Goal: Transaction & Acquisition: Obtain resource

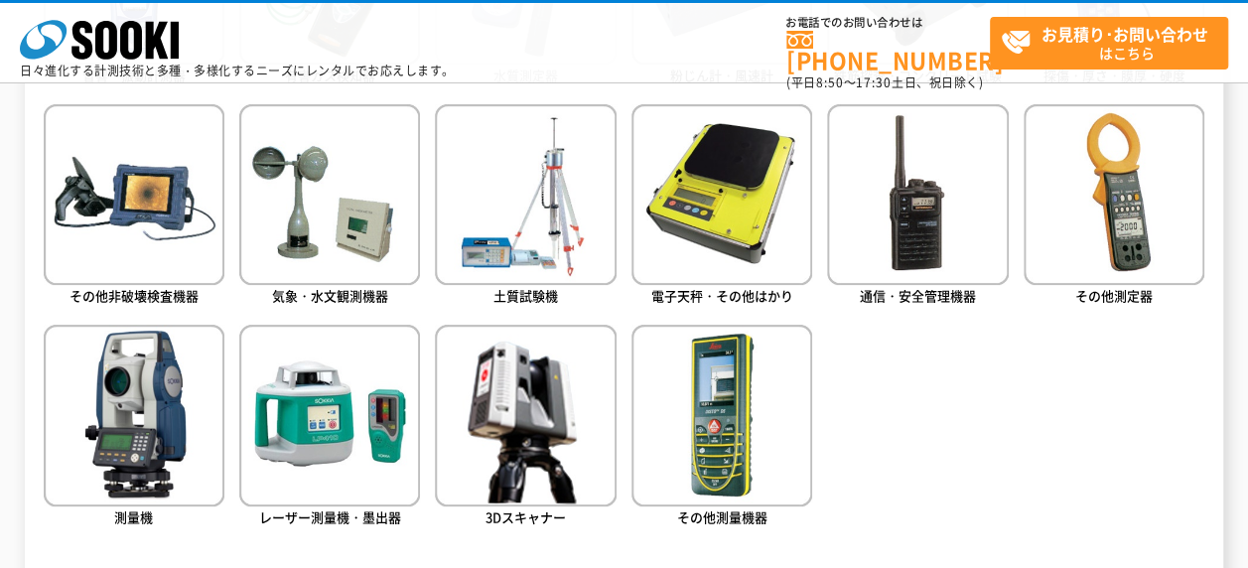
scroll to position [1192, 0]
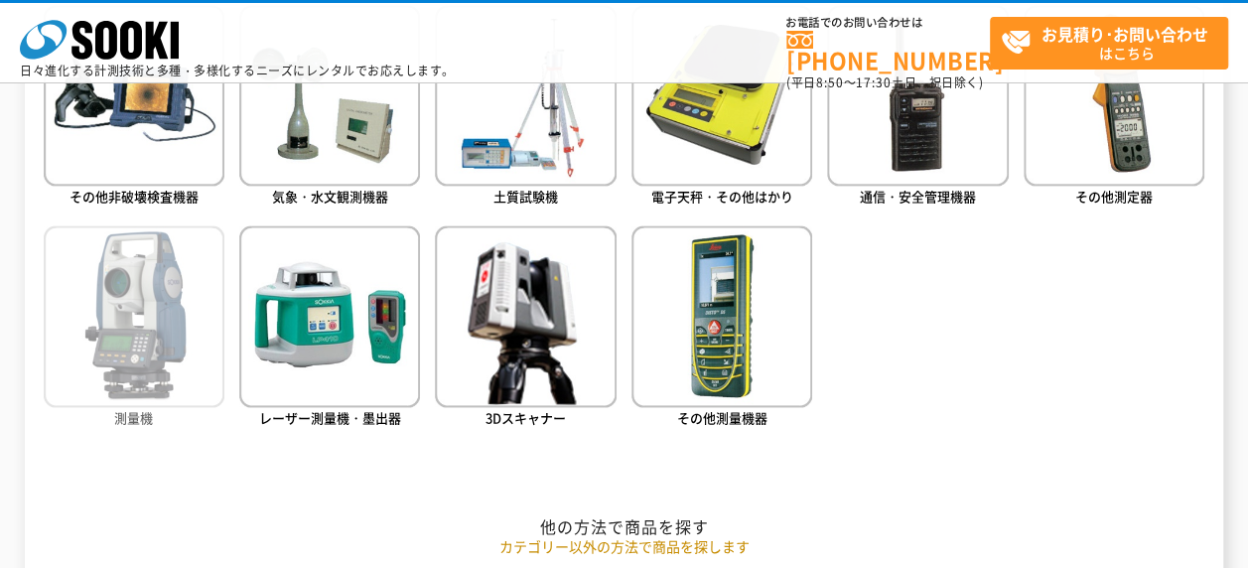
click at [139, 347] on img at bounding box center [134, 315] width 181 height 181
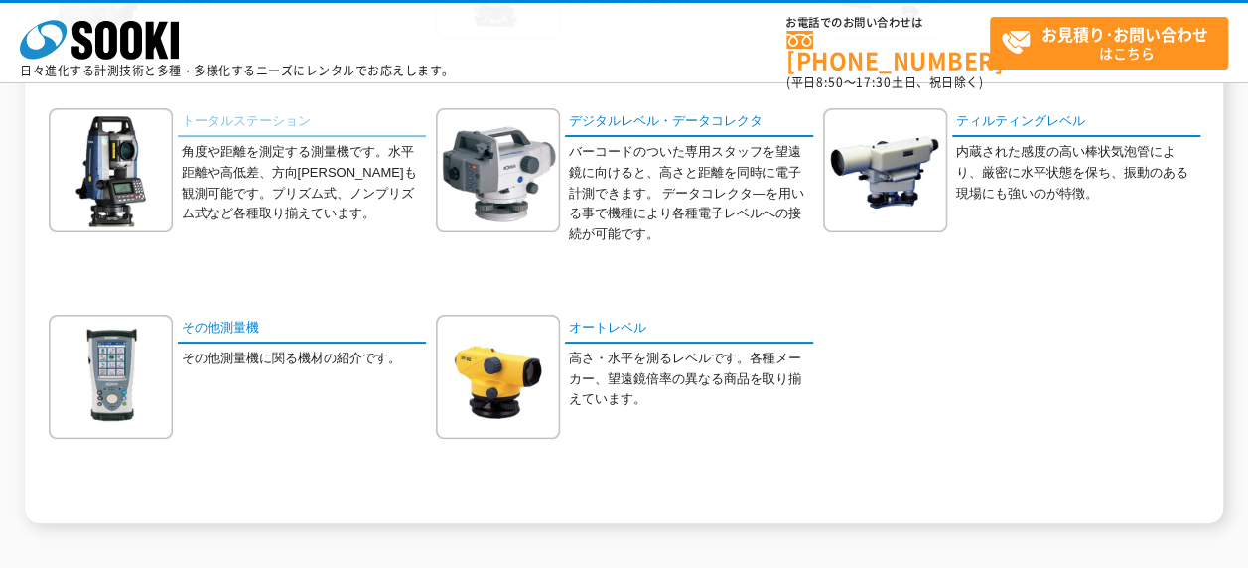
scroll to position [397, 0]
click at [230, 123] on link "トータルステーション" at bounding box center [302, 121] width 248 height 29
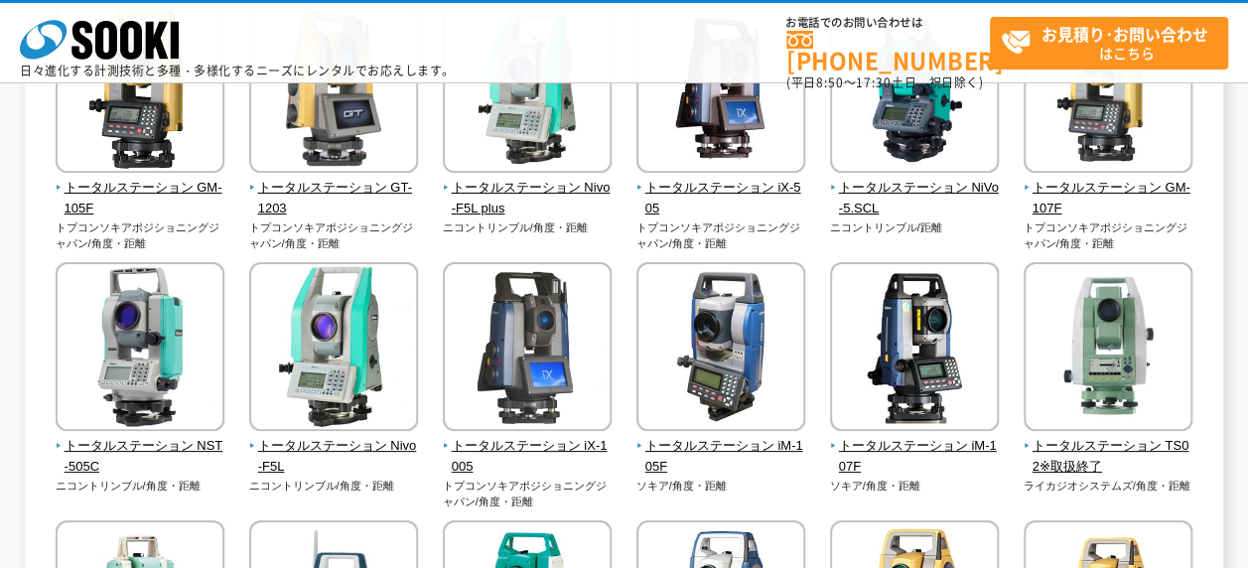
scroll to position [199, 0]
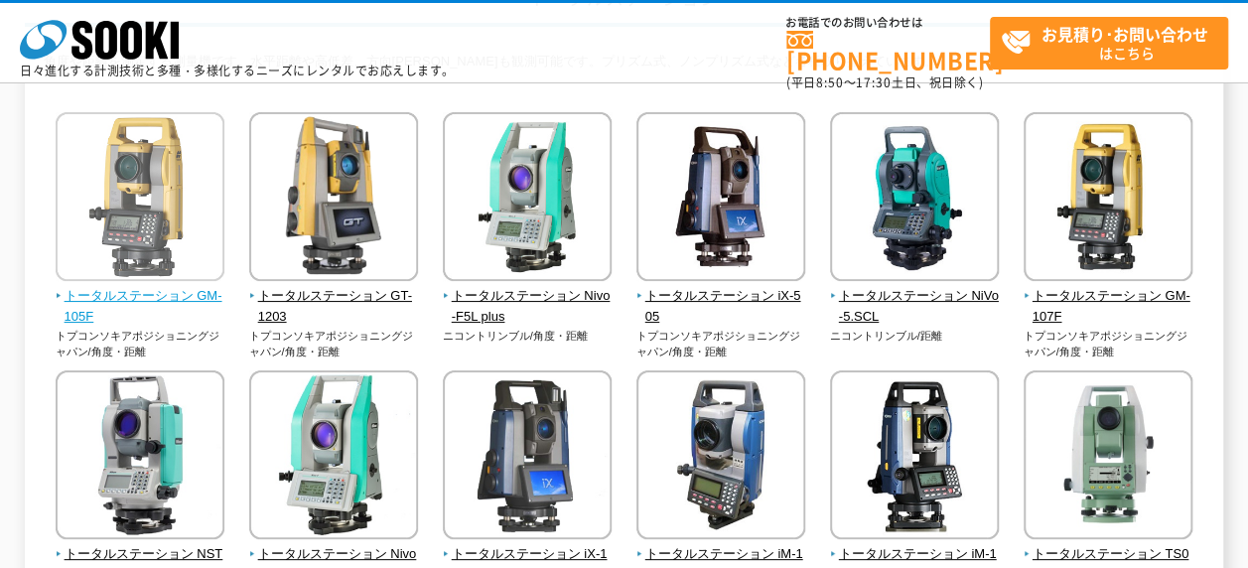
click at [165, 263] on img at bounding box center [140, 199] width 169 height 174
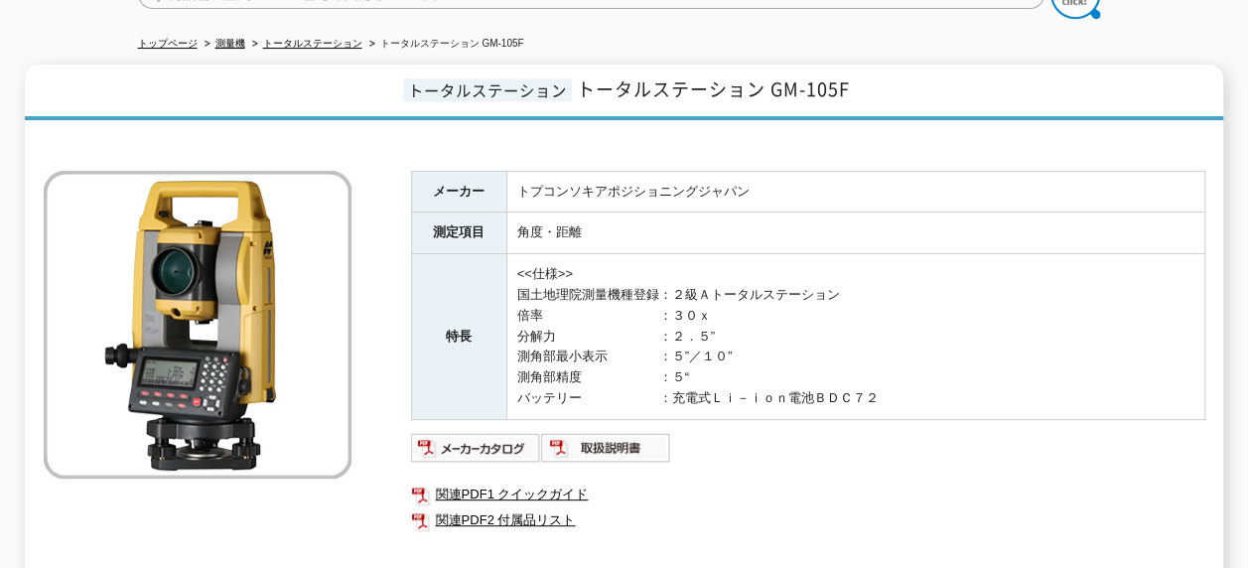
scroll to position [99, 0]
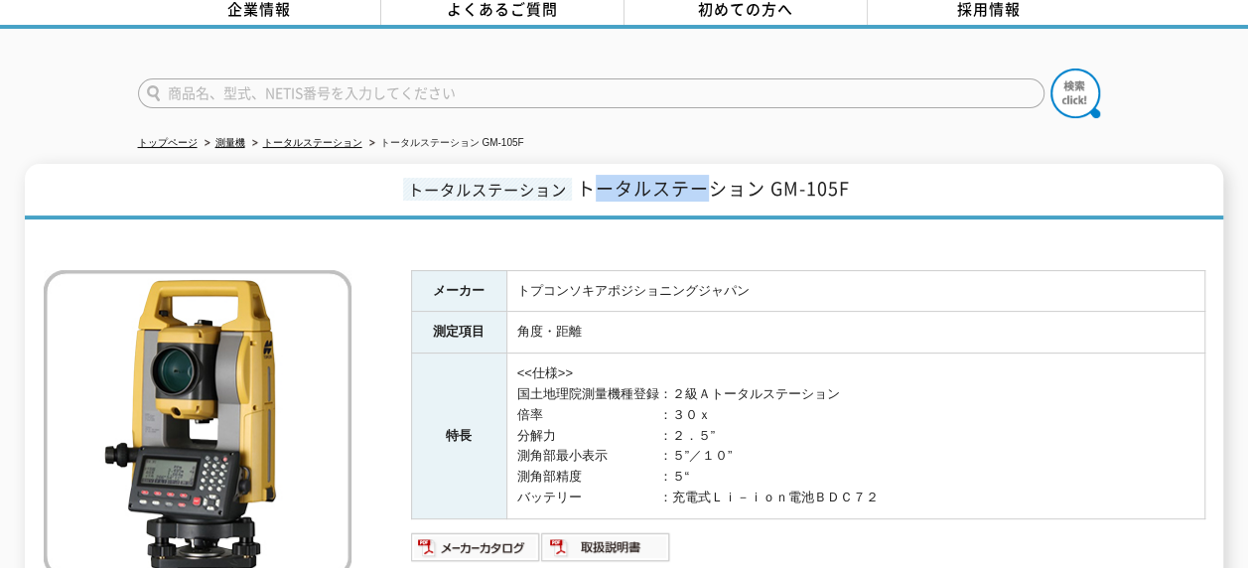
drag, startPoint x: 588, startPoint y: 176, endPoint x: 707, endPoint y: 175, distance: 119.2
click at [707, 175] on span "トータルステーション GM-105F" at bounding box center [713, 188] width 273 height 27
drag, startPoint x: 707, startPoint y: 175, endPoint x: 628, endPoint y: 213, distance: 87.9
click at [628, 213] on div "トータルステーション トータルステーション GM-105F メーカー トプコンソキアポジショニングジャパン 測定項目 角度・距離 特長 <<仕様>> 国土地理…" at bounding box center [624, 430] width 1199 height 533
drag, startPoint x: 582, startPoint y: 177, endPoint x: 874, endPoint y: 175, distance: 292.0
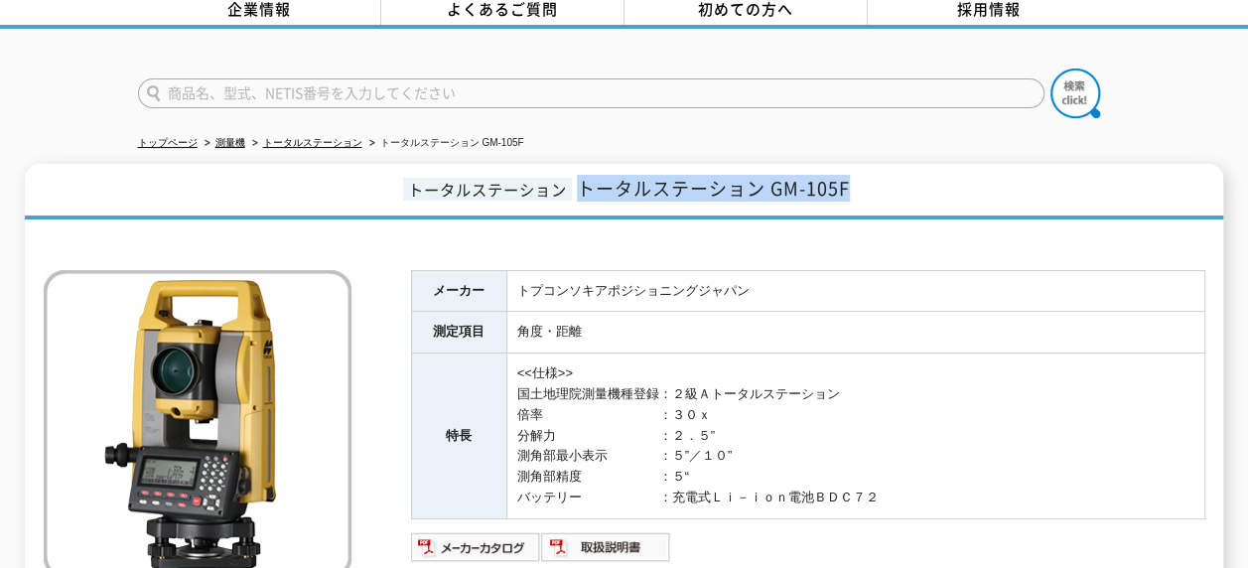
click at [874, 175] on h1 "トータルステーション トータルステーション GM-105F" at bounding box center [624, 192] width 1199 height 56
drag, startPoint x: 874, startPoint y: 175, endPoint x: 835, endPoint y: 173, distance: 38.8
copy span "トータルステーション GM-105F"
